Goal: Entertainment & Leisure: Consume media (video, audio)

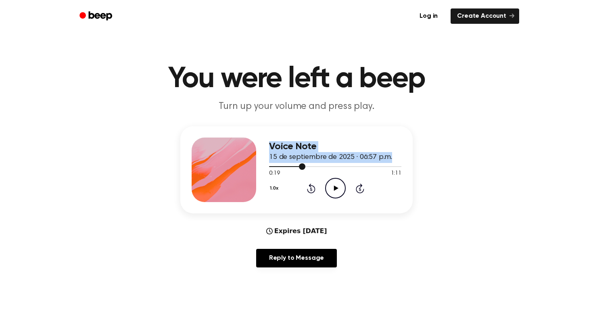
drag, startPoint x: 294, startPoint y: 166, endPoint x: 247, endPoint y: 166, distance: 47.2
click at [247, 166] on div "Voice Note 15 de septiembre de 2025 · 06:57 p.m. 0:19 1:11 Your browser does no…" at bounding box center [296, 169] width 232 height 87
click at [270, 166] on div at bounding box center [287, 166] width 36 height 1
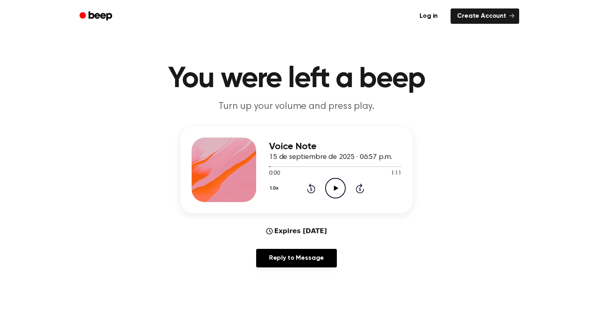
click at [337, 191] on icon "Play Audio" at bounding box center [335, 188] width 21 height 21
click at [335, 180] on icon "Pause Audio" at bounding box center [335, 188] width 21 height 21
click at [335, 180] on icon "Play Audio" at bounding box center [335, 188] width 21 height 21
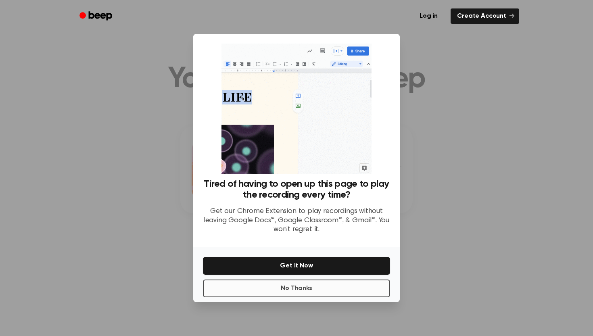
click at [361, 289] on button "No Thanks" at bounding box center [296, 288] width 187 height 18
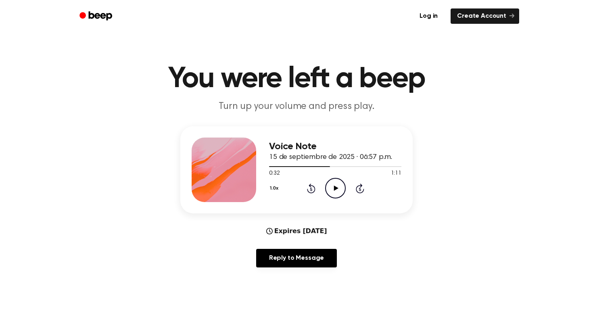
click at [335, 188] on icon at bounding box center [335, 187] width 4 height 5
click at [313, 189] on icon "Rewind 5 seconds" at bounding box center [310, 188] width 9 height 10
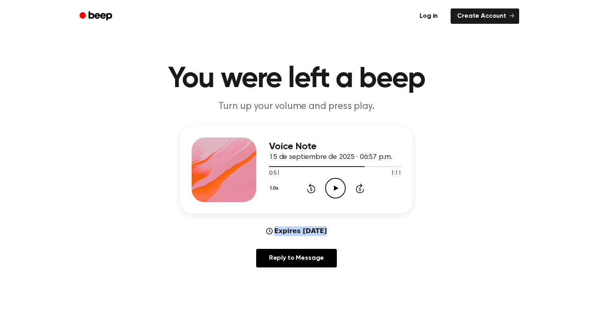
click at [313, 189] on icon "Rewind 5 seconds" at bounding box center [310, 188] width 9 height 10
click at [337, 195] on icon "Play Audio" at bounding box center [335, 188] width 21 height 21
